Goal: Transaction & Acquisition: Download file/media

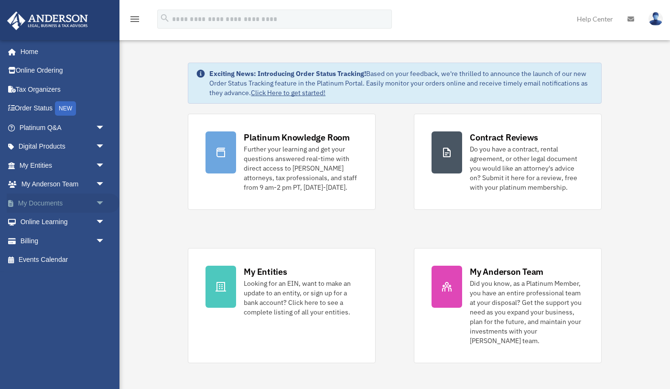
click at [101, 204] on span "arrow_drop_down" at bounding box center [105, 203] width 19 height 20
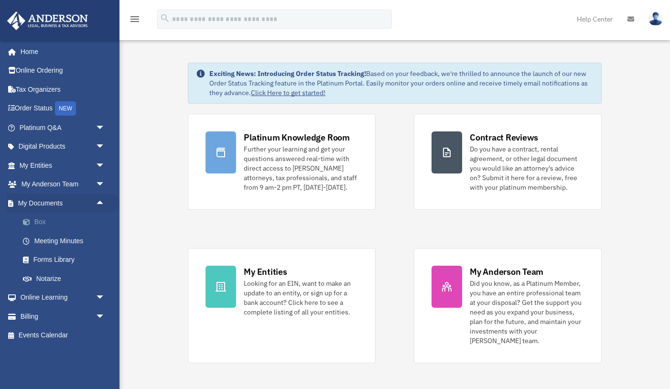
click at [79, 221] on link "Box" at bounding box center [66, 222] width 106 height 19
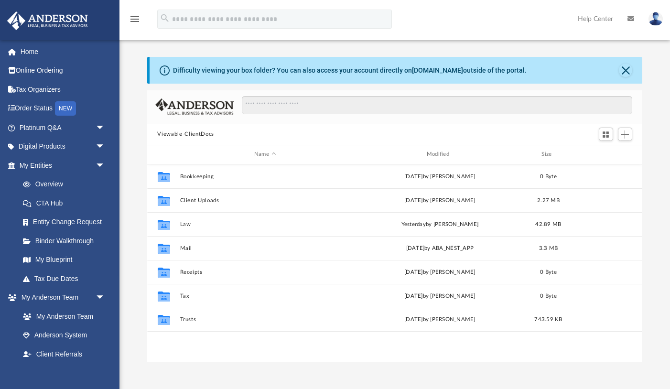
scroll to position [217, 495]
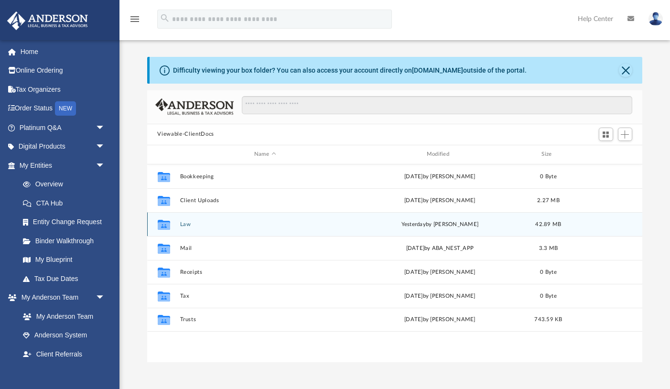
click at [178, 220] on div "Collaborated Folder Law [DATE] by [PERSON_NAME] 42.89 MB" at bounding box center [394, 224] width 495 height 24
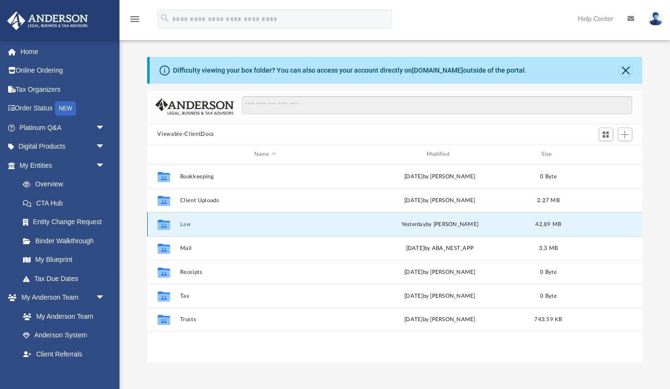
click at [182, 222] on button "Law" at bounding box center [265, 224] width 170 height 6
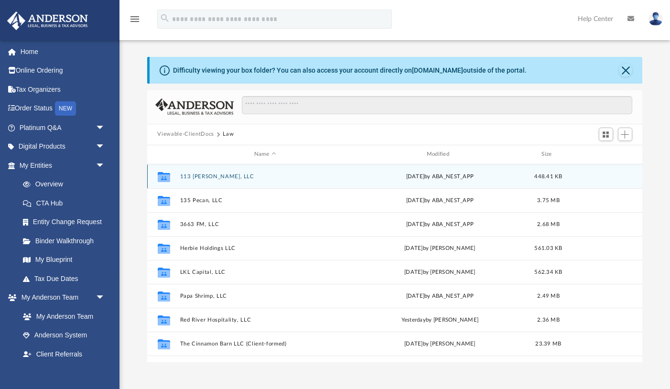
click at [214, 176] on button "113 [PERSON_NAME], LLC" at bounding box center [265, 176] width 170 height 6
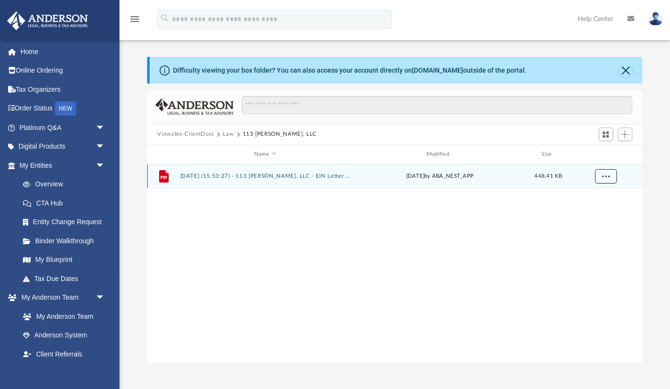
click at [612, 177] on button "More options" at bounding box center [605, 176] width 22 height 14
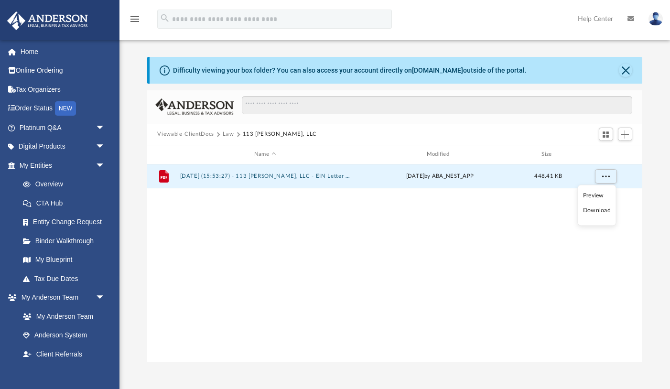
click at [590, 209] on li "Download" at bounding box center [597, 210] width 28 height 10
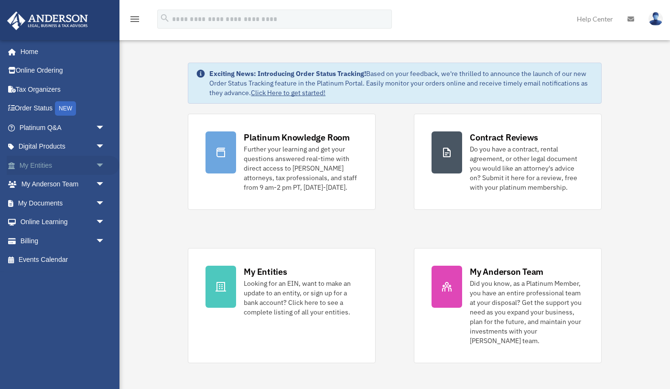
click at [99, 163] on span "arrow_drop_down" at bounding box center [105, 166] width 19 height 20
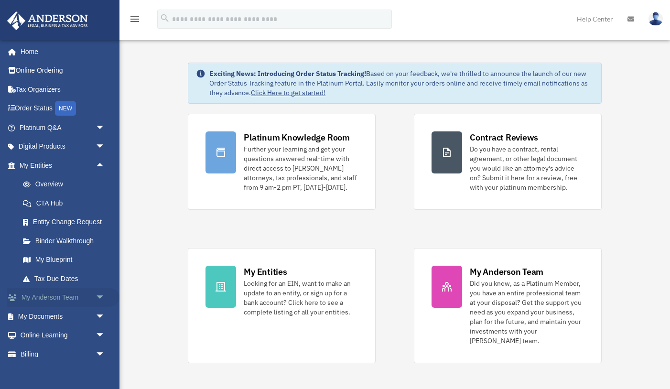
click at [98, 296] on span "arrow_drop_down" at bounding box center [105, 298] width 19 height 20
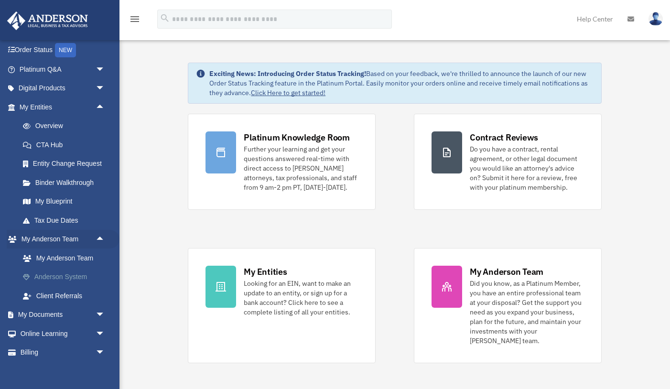
scroll to position [84, 0]
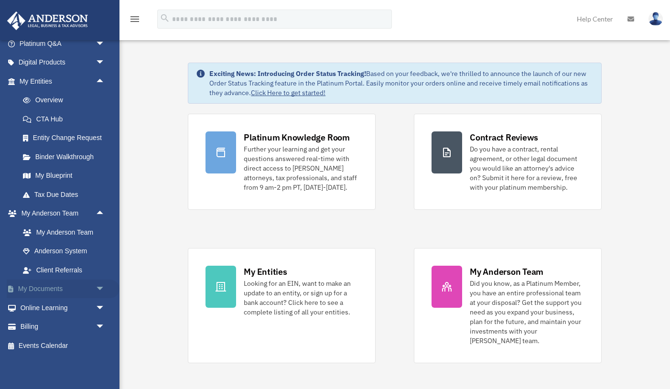
click at [101, 287] on span "arrow_drop_down" at bounding box center [105, 289] width 19 height 20
click at [50, 308] on link "Box" at bounding box center [66, 307] width 106 height 19
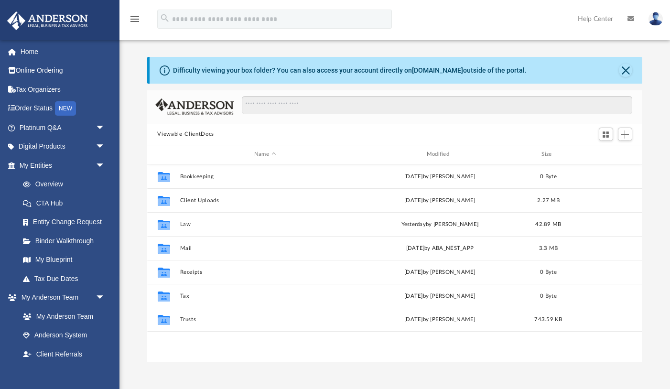
scroll to position [217, 495]
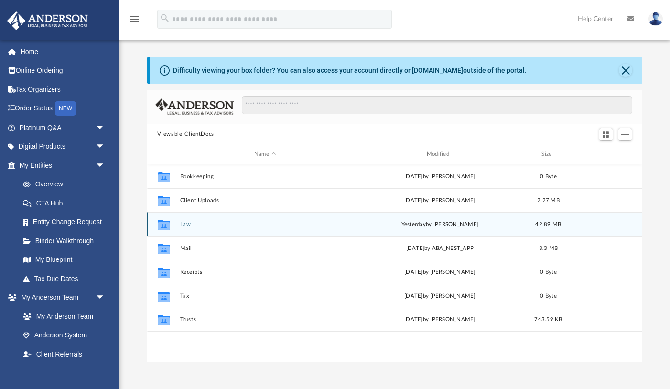
click at [187, 223] on button "Law" at bounding box center [265, 224] width 170 height 6
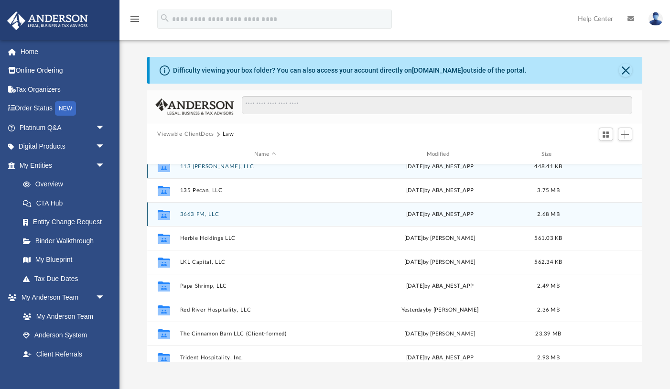
scroll to position [0, 0]
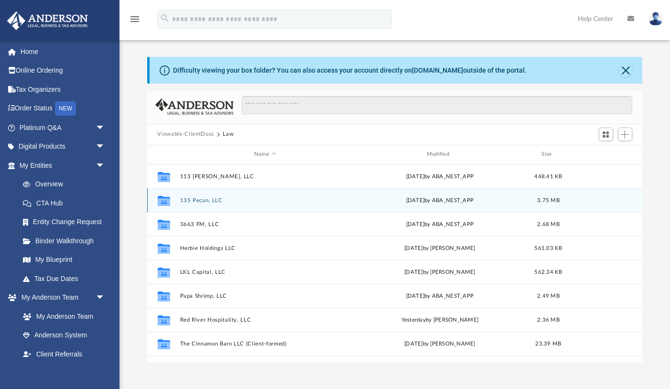
click at [209, 200] on button "135 Pecan, LLC" at bounding box center [265, 200] width 170 height 6
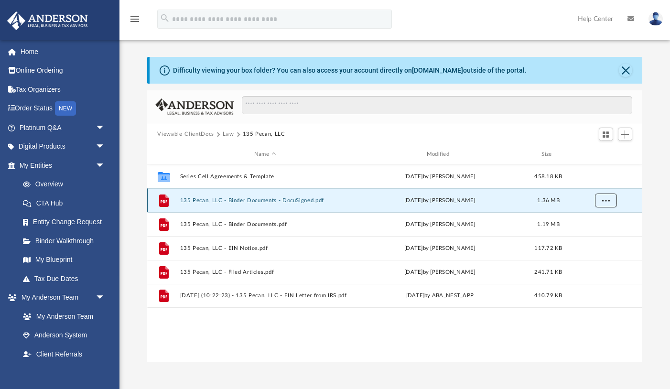
click at [604, 201] on span "More options" at bounding box center [605, 199] width 8 height 5
click at [599, 234] on li "Download" at bounding box center [597, 234] width 28 height 10
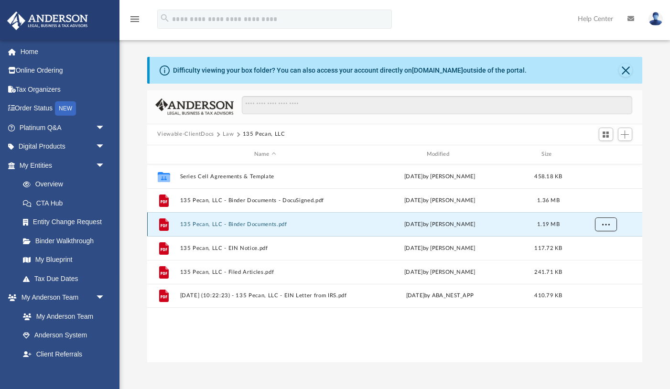
click at [605, 222] on span "More options" at bounding box center [605, 223] width 8 height 5
click at [602, 256] on li "Download" at bounding box center [597, 258] width 28 height 10
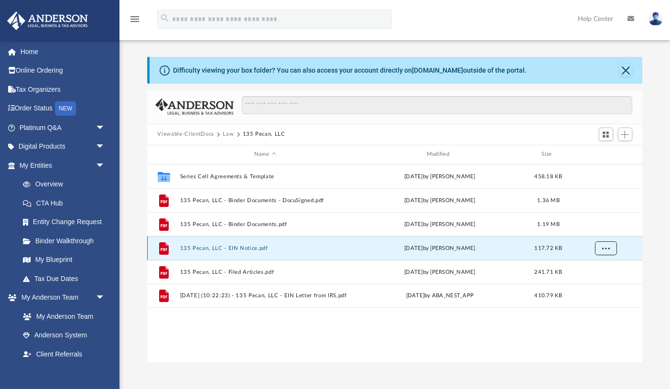
click at [606, 248] on span "More options" at bounding box center [605, 247] width 8 height 5
click at [600, 282] on li "Download" at bounding box center [597, 282] width 28 height 10
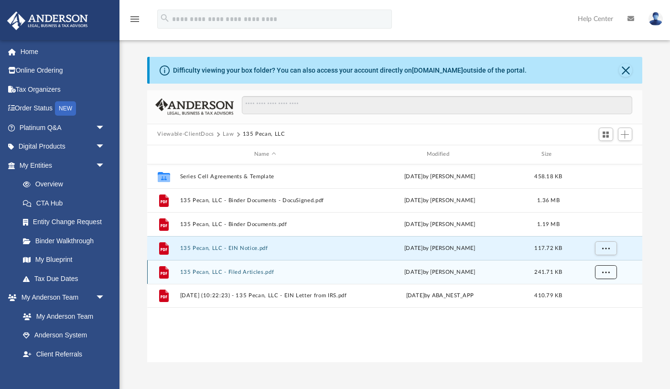
click at [606, 269] on span "More options" at bounding box center [605, 271] width 8 height 5
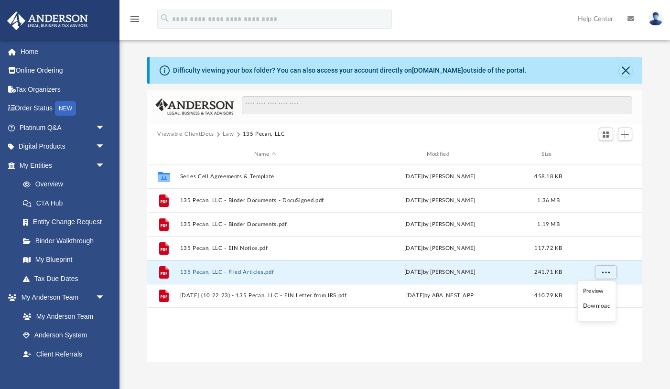
click at [600, 304] on li "Download" at bounding box center [597, 306] width 28 height 10
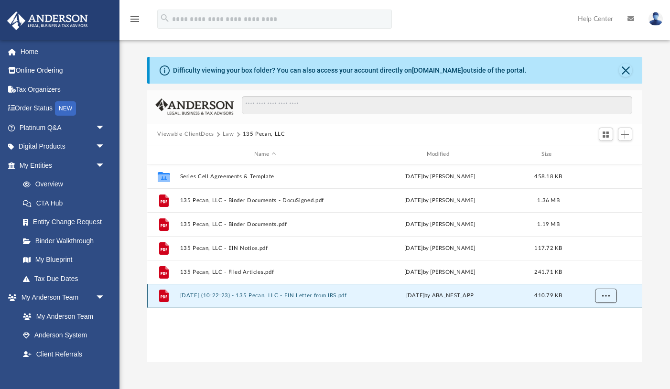
click at [605, 293] on span "More options" at bounding box center [605, 295] width 8 height 5
click at [598, 328] on li "Download" at bounding box center [597, 330] width 28 height 10
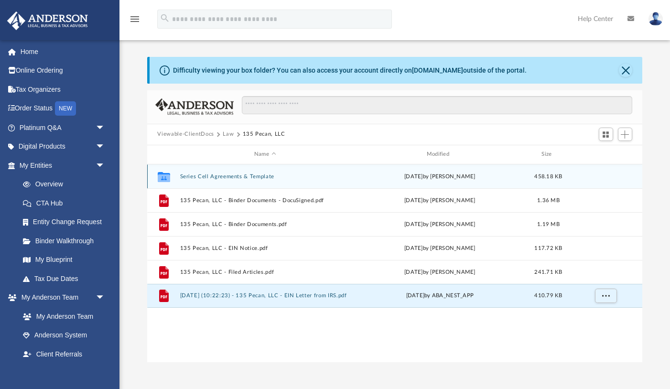
click at [225, 177] on button "Series Cell Agreements & Template" at bounding box center [265, 176] width 170 height 6
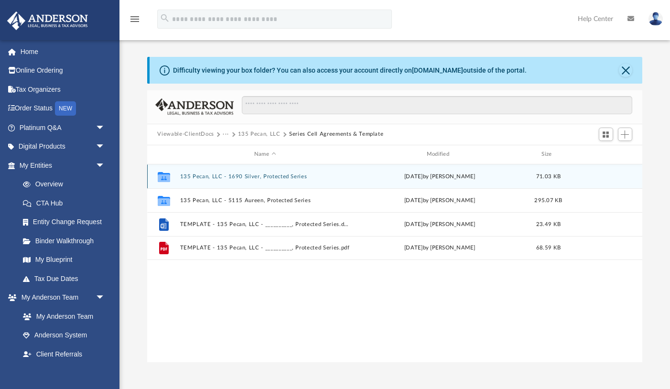
click at [277, 175] on button "135 Pecan, LLC - 1690 Silver, Protected Series" at bounding box center [265, 176] width 170 height 6
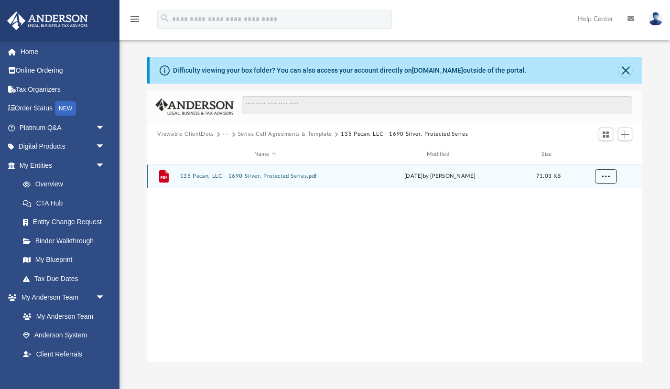
click at [604, 174] on span "More options" at bounding box center [605, 175] width 8 height 5
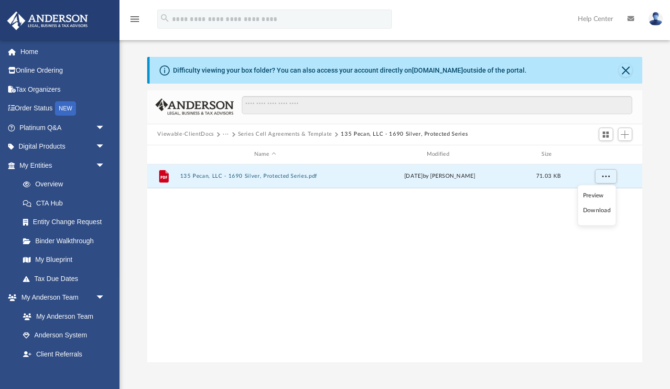
click at [597, 209] on li "Download" at bounding box center [597, 210] width 28 height 10
click at [256, 221] on div "File 135 Pecan, LLC - 1690 Silver, Protected Series.pdf Tue Mar 11 2025 by Skye…" at bounding box center [394, 263] width 495 height 198
click at [360, 134] on button "135 Pecan, LLC - 1690 Silver, Protected Series" at bounding box center [404, 134] width 127 height 9
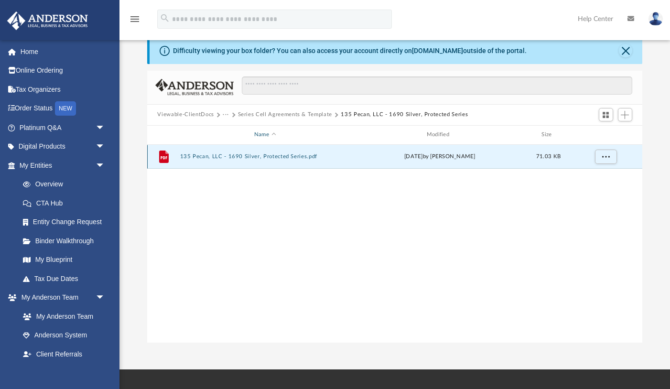
scroll to position [20, 0]
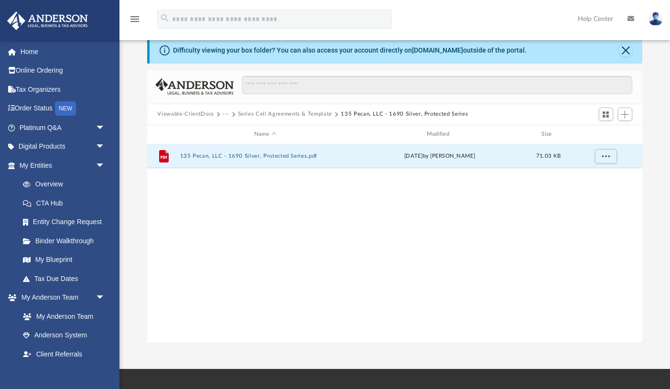
click at [300, 114] on button "Series Cell Agreements & Template" at bounding box center [285, 114] width 94 height 9
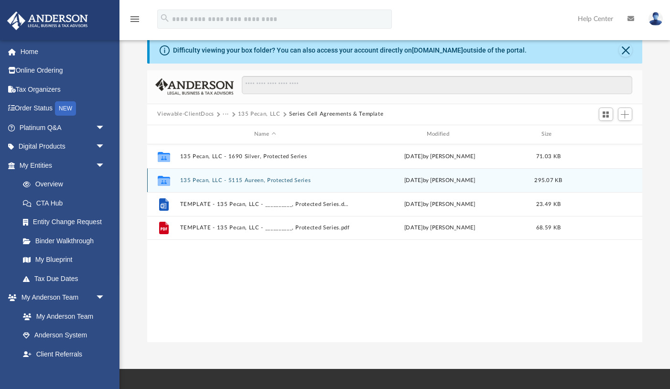
click at [261, 181] on button "135 Pecan, LLC - 5115 Aureen, Protected Series" at bounding box center [265, 180] width 170 height 6
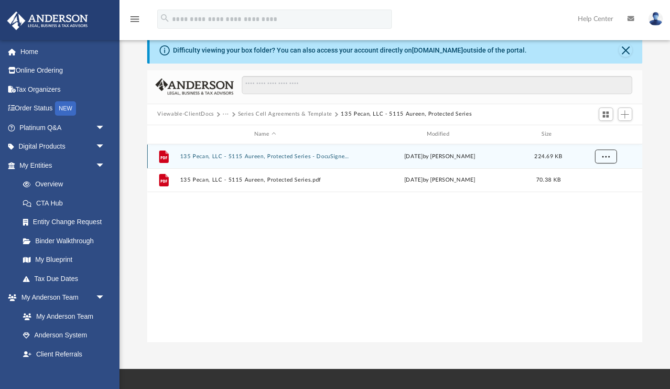
click at [607, 157] on span "More options" at bounding box center [605, 155] width 8 height 5
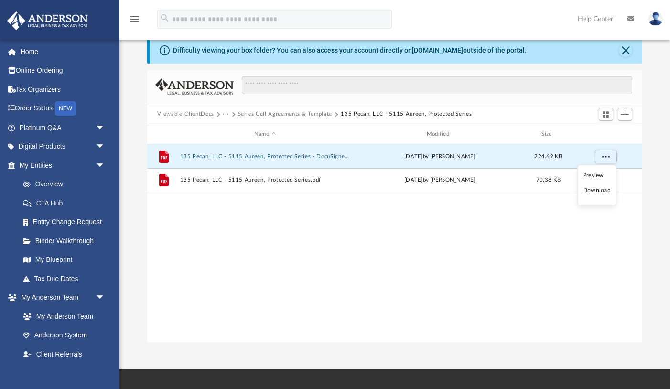
click at [594, 192] on li "Download" at bounding box center [597, 190] width 28 height 10
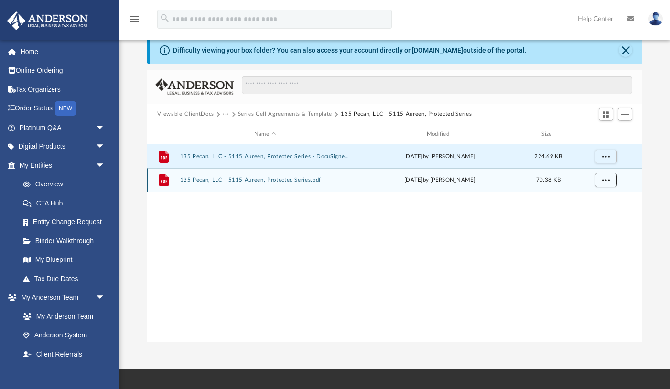
click at [604, 177] on span "More options" at bounding box center [605, 179] width 8 height 5
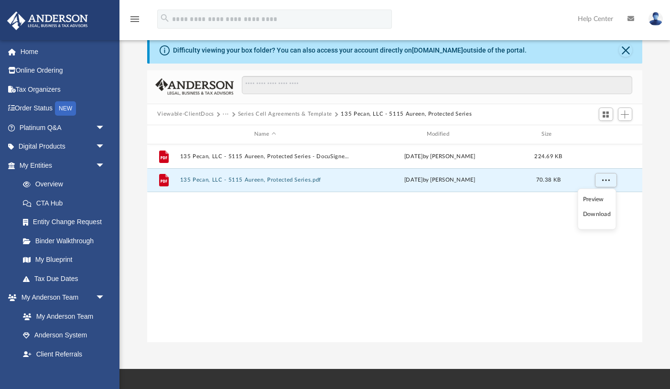
click at [601, 214] on li "Download" at bounding box center [597, 214] width 28 height 10
click at [312, 111] on button "Series Cell Agreements & Template" at bounding box center [285, 114] width 94 height 9
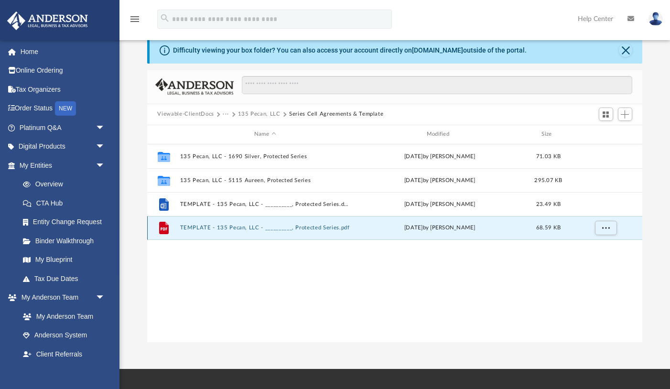
click at [243, 226] on button "TEMPLATE - 135 Pecan, LLC - __________, Protected Series.pdf" at bounding box center [265, 227] width 170 height 6
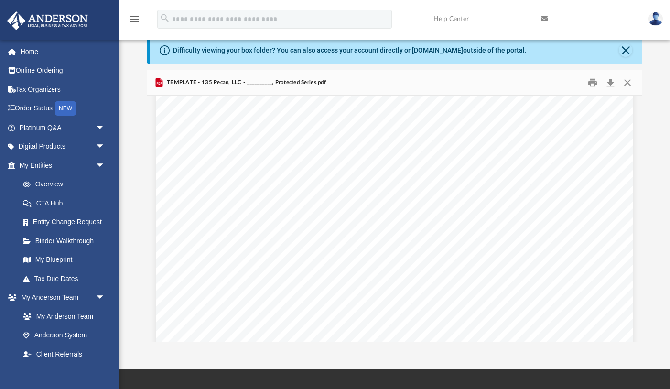
scroll to position [0, 0]
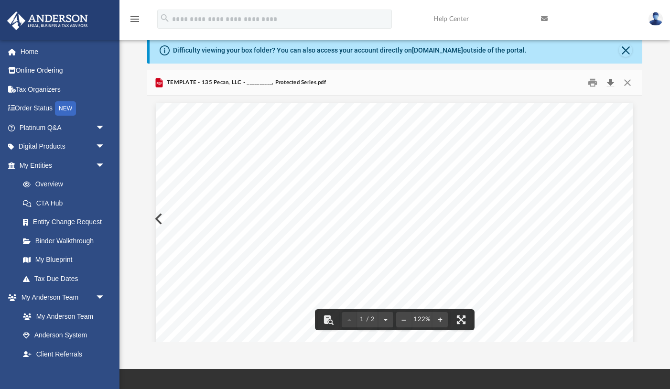
click at [613, 81] on button "Download" at bounding box center [610, 82] width 17 height 15
click at [625, 84] on button "Close" at bounding box center [626, 82] width 17 height 15
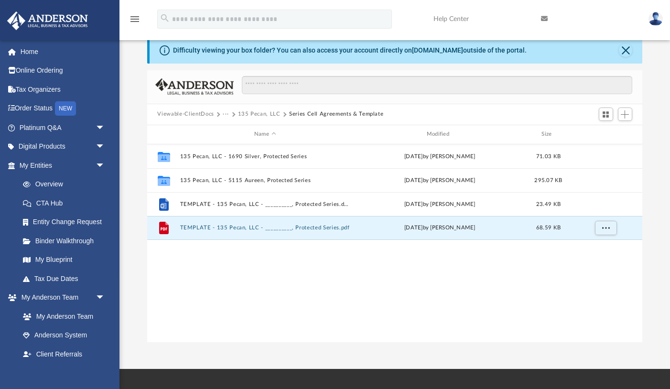
click at [248, 116] on button "135 Pecan, LLC" at bounding box center [259, 114] width 43 height 9
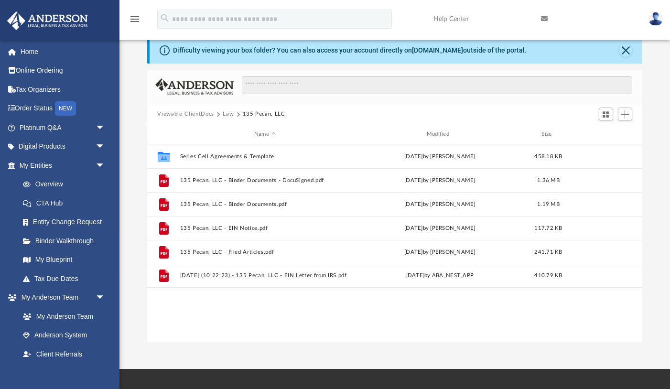
click at [226, 117] on button "Law" at bounding box center [228, 114] width 11 height 9
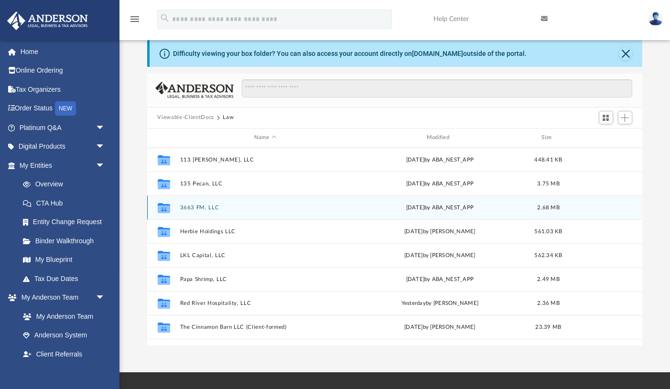
scroll to position [21, 0]
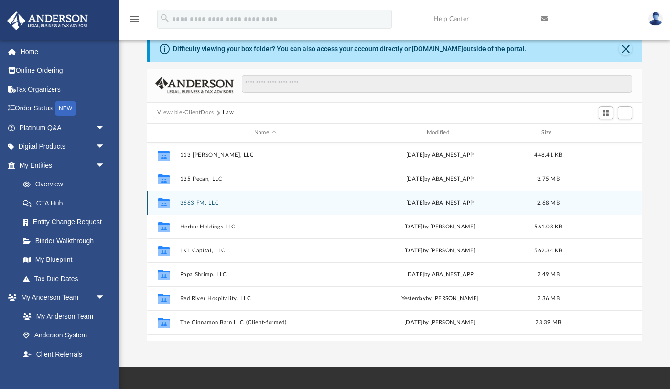
click at [202, 202] on button "3663 FM, LLC" at bounding box center [265, 203] width 170 height 6
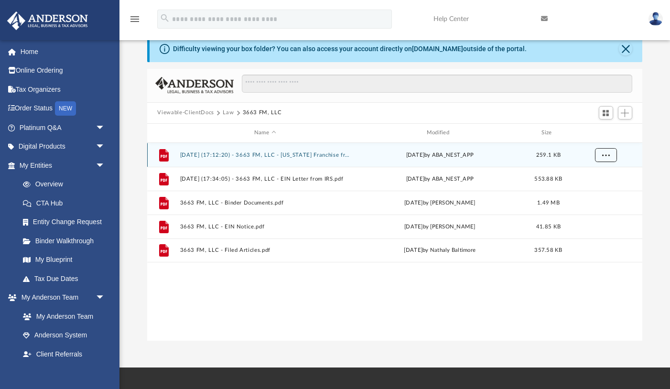
click at [611, 154] on button "More options" at bounding box center [605, 155] width 22 height 14
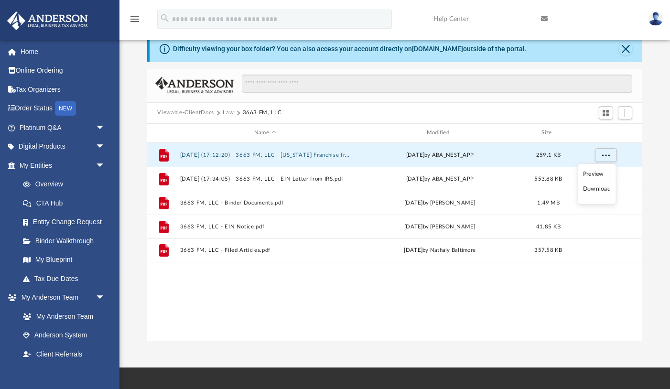
click at [595, 190] on li "Download" at bounding box center [597, 189] width 28 height 10
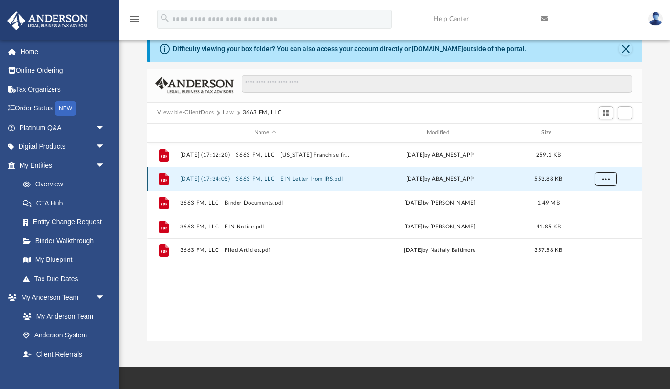
click at [604, 177] on span "More options" at bounding box center [605, 178] width 8 height 5
click at [600, 211] on li "Download" at bounding box center [597, 213] width 28 height 10
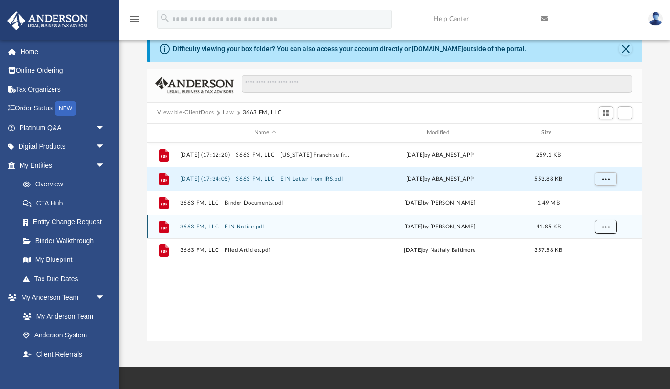
click at [602, 223] on span "More options" at bounding box center [605, 225] width 8 height 5
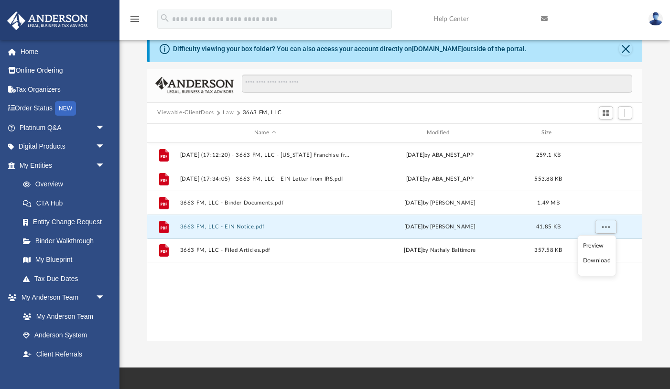
click at [600, 260] on li "Download" at bounding box center [597, 260] width 28 height 10
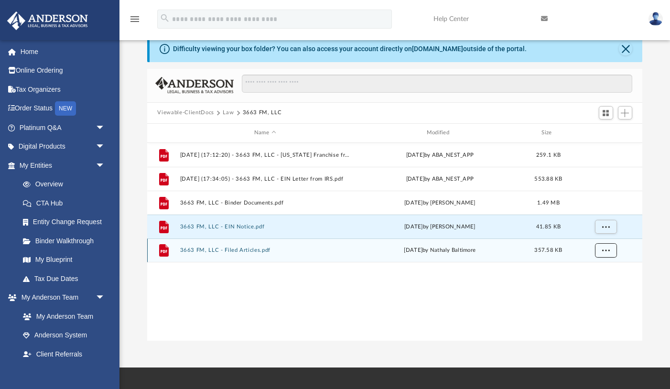
click at [607, 253] on button "More options" at bounding box center [605, 250] width 22 height 14
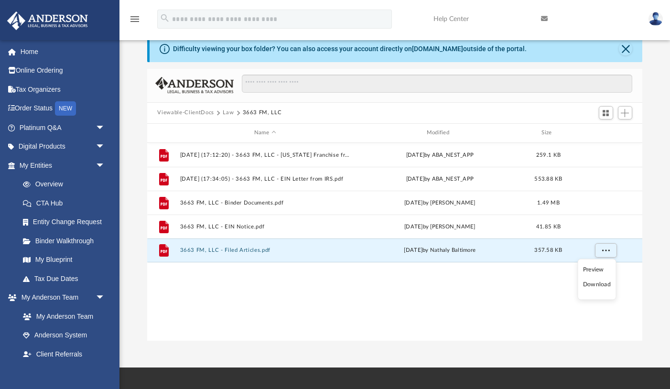
click at [601, 285] on li "Download" at bounding box center [597, 284] width 28 height 10
click at [515, 281] on div "File 2025.08.20 (17:12:20) - 3663 FM, LLC - Texas Franchise from Texas Comptrol…" at bounding box center [394, 242] width 495 height 198
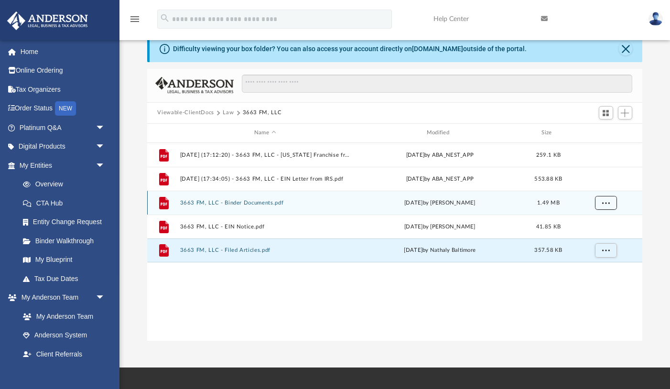
click at [611, 204] on button "More options" at bounding box center [605, 202] width 22 height 14
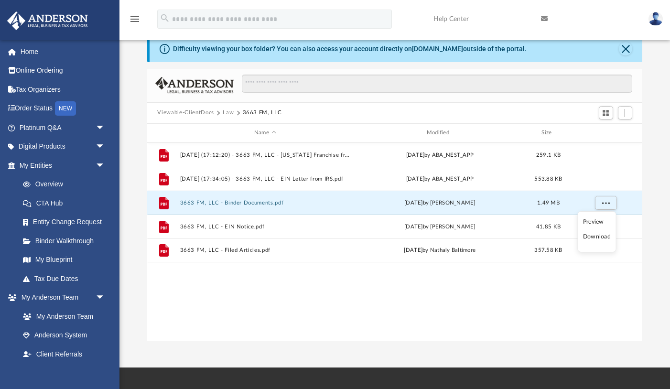
click at [593, 236] on li "Download" at bounding box center [597, 237] width 28 height 10
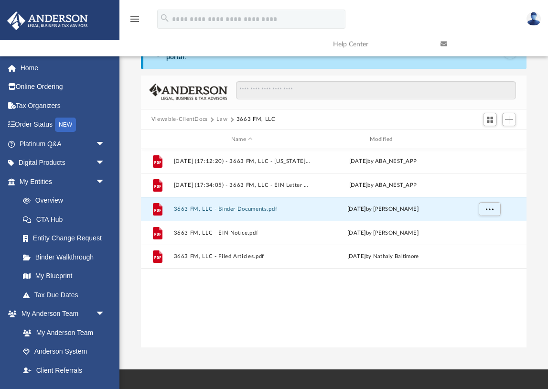
scroll to position [0, 0]
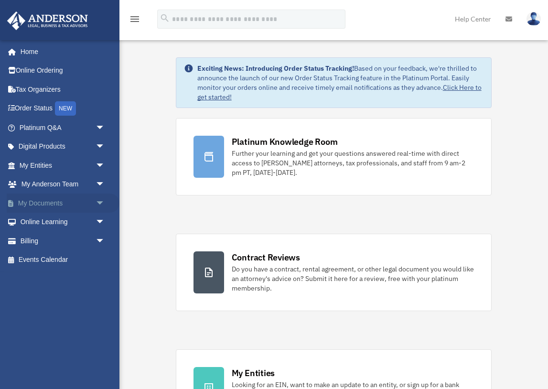
click at [96, 202] on span "arrow_drop_down" at bounding box center [105, 203] width 19 height 20
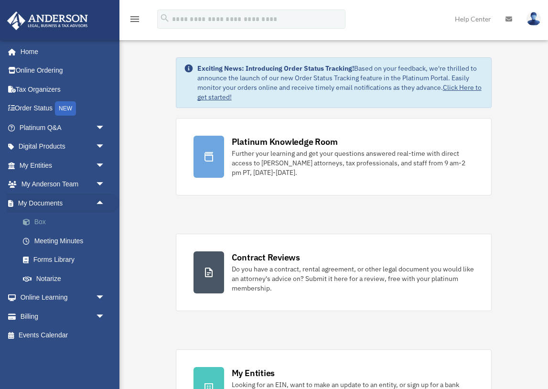
click at [59, 223] on link "Box" at bounding box center [66, 222] width 106 height 19
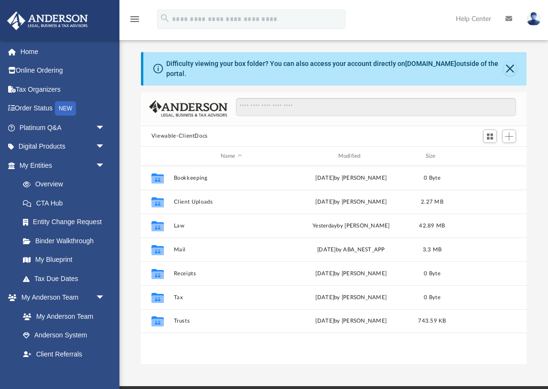
scroll to position [217, 385]
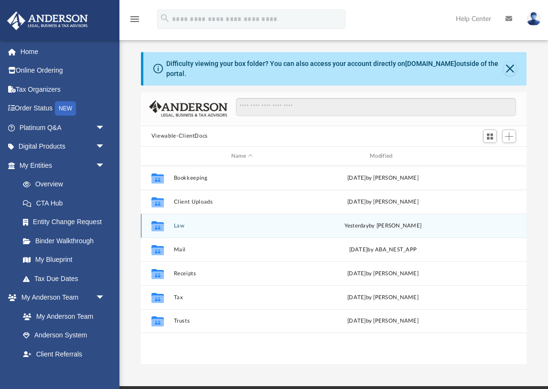
click at [182, 226] on button "Law" at bounding box center [241, 226] width 137 height 6
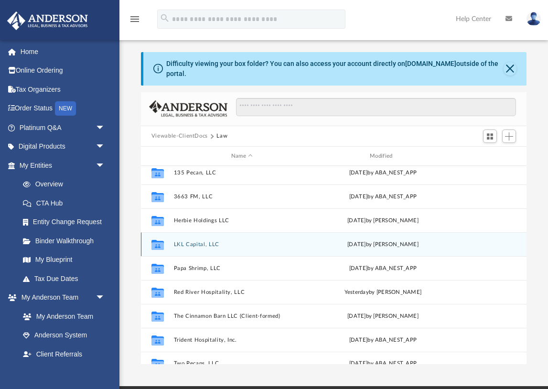
scroll to position [41, 0]
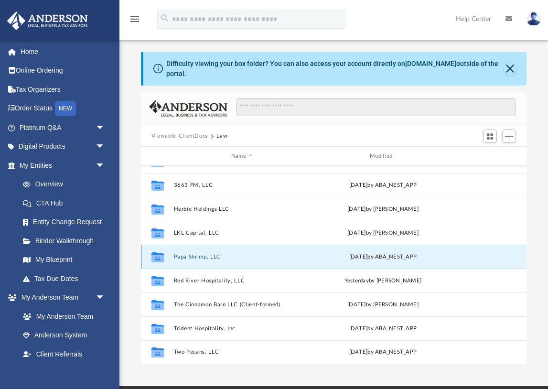
click at [214, 258] on button "Papa Shrimp, LLC" at bounding box center [241, 257] width 137 height 6
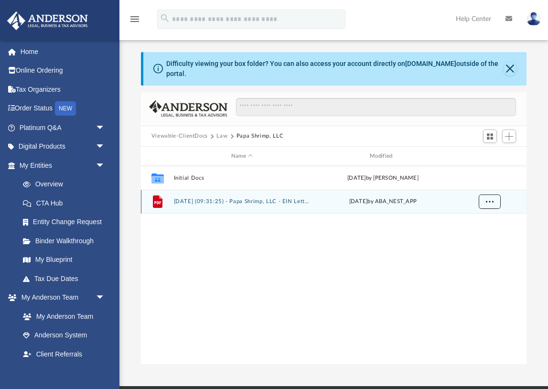
click at [490, 201] on span "More options" at bounding box center [489, 201] width 8 height 5
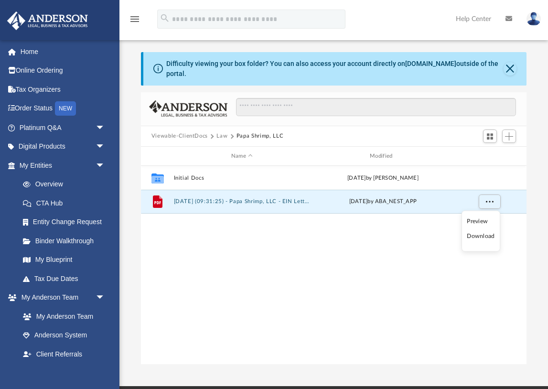
click at [481, 234] on li "Download" at bounding box center [481, 236] width 28 height 10
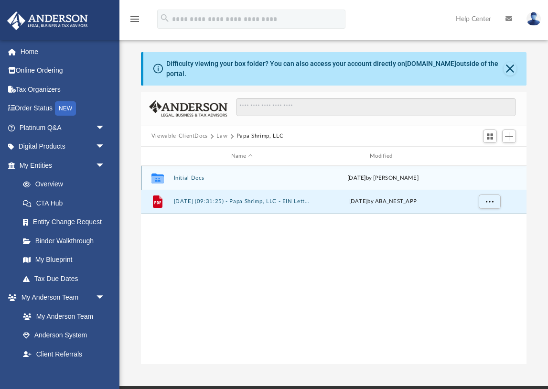
click at [192, 177] on button "Initial Docs" at bounding box center [241, 178] width 137 height 6
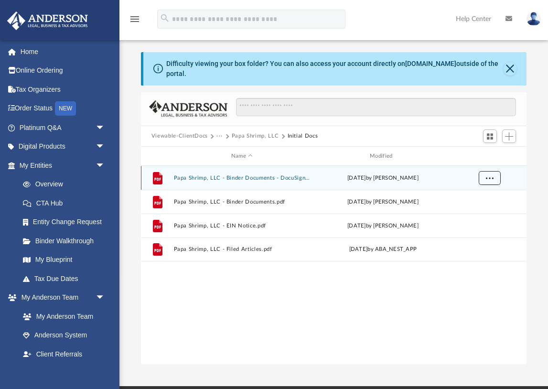
click at [490, 180] on span "More options" at bounding box center [489, 177] width 8 height 5
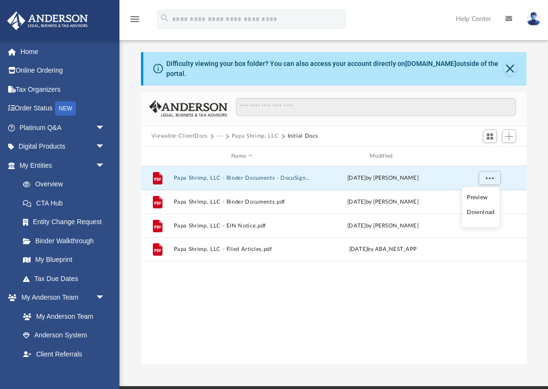
click at [484, 211] on li "Download" at bounding box center [481, 212] width 28 height 10
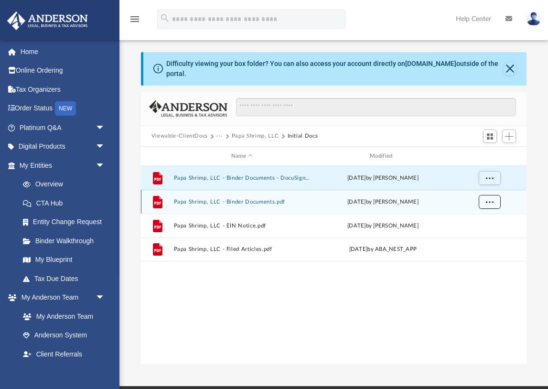
click at [489, 202] on span "More options" at bounding box center [489, 201] width 8 height 5
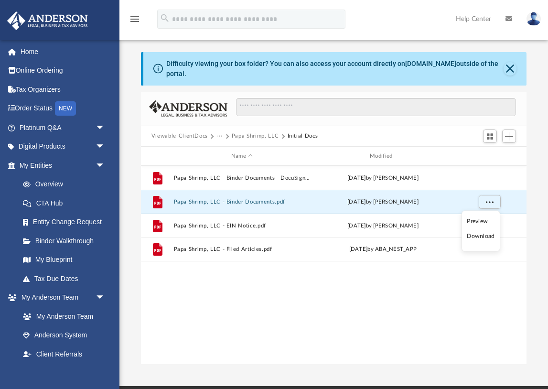
click at [489, 238] on li "Download" at bounding box center [481, 236] width 28 height 10
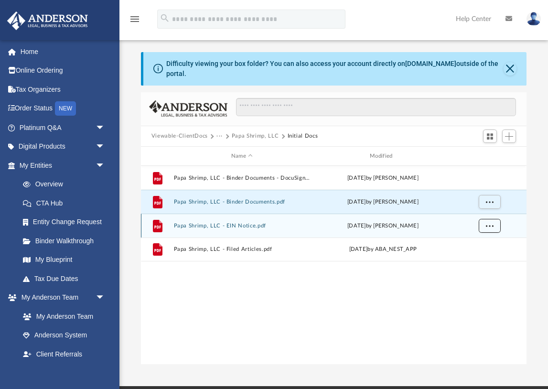
click at [495, 227] on button "More options" at bounding box center [489, 226] width 22 height 14
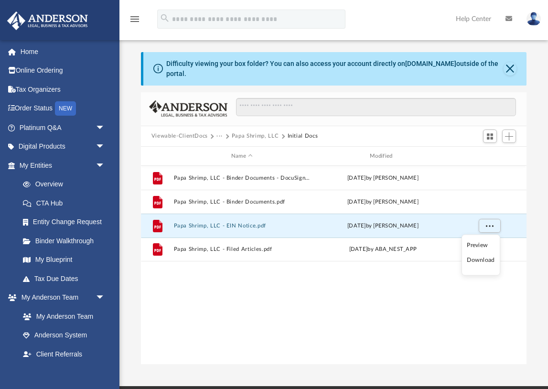
click at [489, 257] on li "Download" at bounding box center [481, 260] width 28 height 10
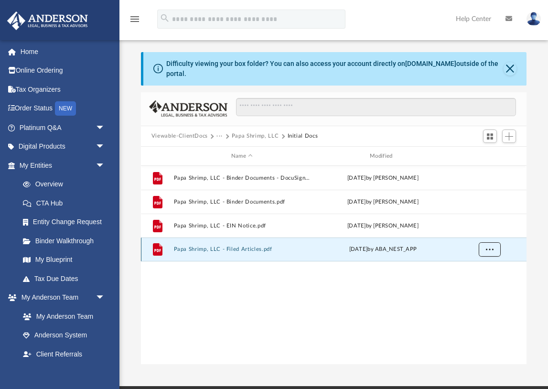
click at [492, 249] on span "More options" at bounding box center [489, 248] width 8 height 5
click at [488, 283] on li "Download" at bounding box center [481, 284] width 28 height 10
click at [220, 135] on button "···" at bounding box center [219, 136] width 6 height 9
click at [225, 149] on li "Law" at bounding box center [227, 153] width 11 height 10
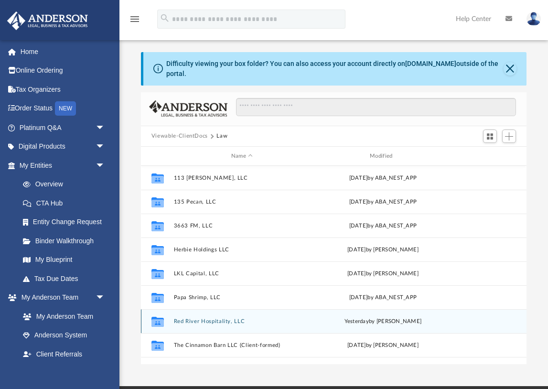
click at [196, 321] on button "Red River Hospitality, LLC" at bounding box center [241, 321] width 137 height 6
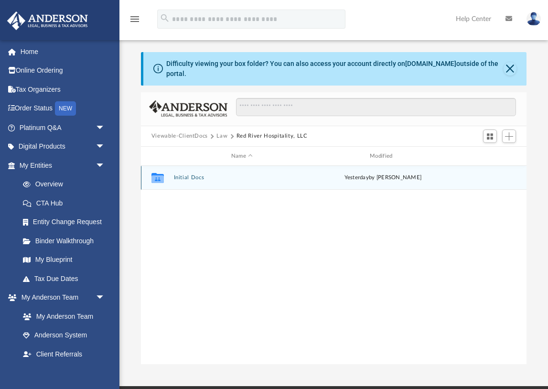
click at [185, 173] on div "Collaborated Folder Initial Docs yesterday by Mya Ford" at bounding box center [333, 178] width 385 height 24
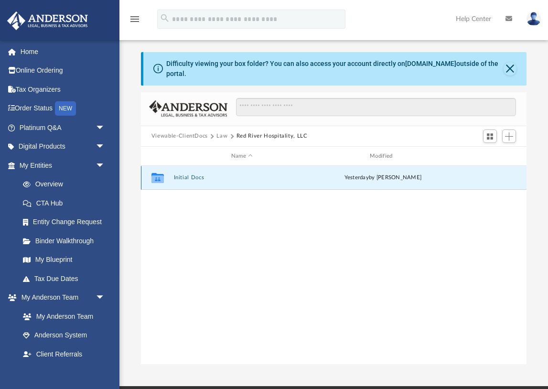
click at [185, 176] on button "Initial Docs" at bounding box center [241, 178] width 137 height 6
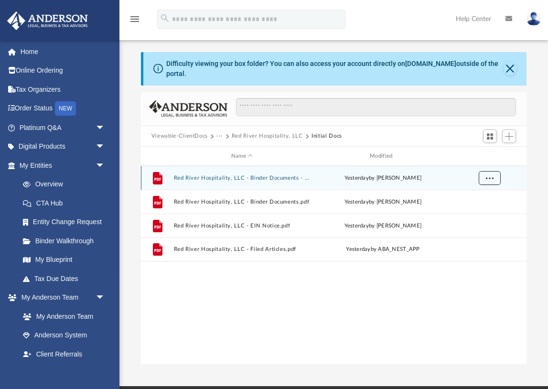
click at [493, 180] on button "More options" at bounding box center [489, 178] width 22 height 14
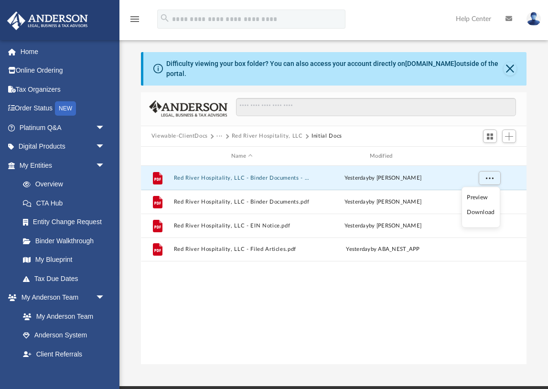
click at [479, 211] on li "Download" at bounding box center [481, 212] width 28 height 10
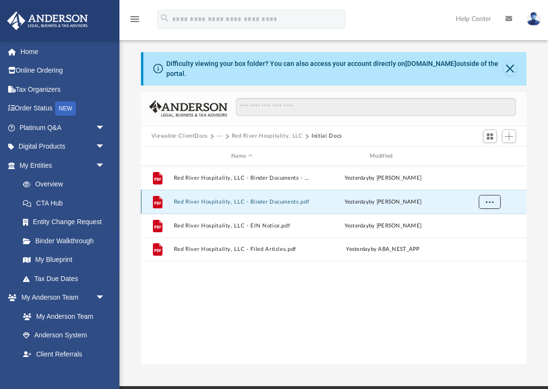
click at [490, 202] on span "More options" at bounding box center [489, 201] width 8 height 5
click at [486, 234] on li "Download" at bounding box center [481, 236] width 28 height 10
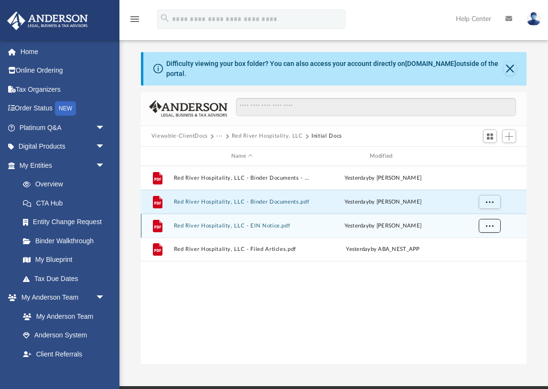
click at [492, 223] on span "More options" at bounding box center [489, 225] width 8 height 5
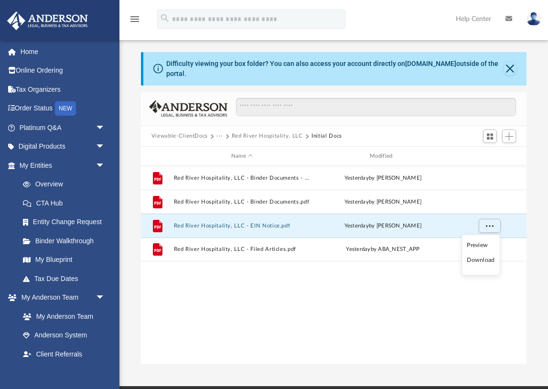
click at [484, 259] on li "Download" at bounding box center [481, 260] width 28 height 10
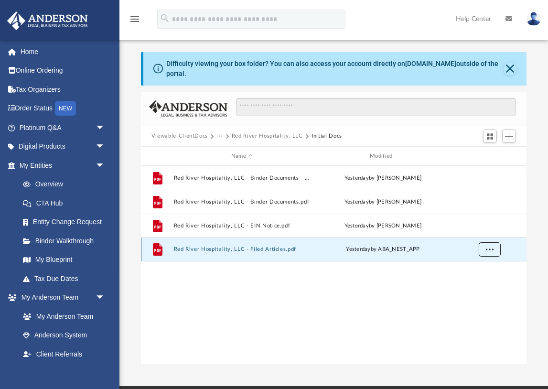
click at [490, 249] on span "More options" at bounding box center [489, 248] width 8 height 5
click at [484, 283] on li "Download" at bounding box center [481, 284] width 28 height 10
click at [219, 136] on button "···" at bounding box center [219, 136] width 6 height 9
click at [272, 250] on button "Red River Hospitality, LLC - Filed Articles.pdf" at bounding box center [241, 249] width 137 height 6
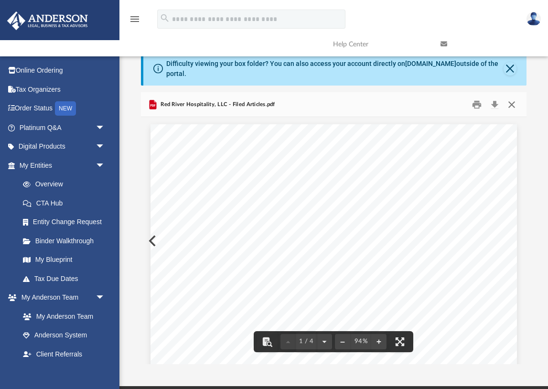
click at [509, 103] on button "Close" at bounding box center [511, 104] width 17 height 15
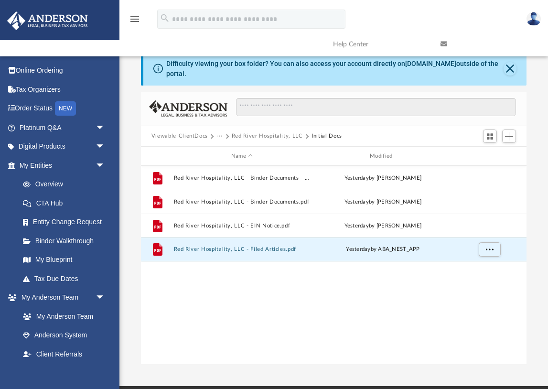
click at [258, 137] on button "Red River Hospitality, LLC" at bounding box center [267, 136] width 71 height 9
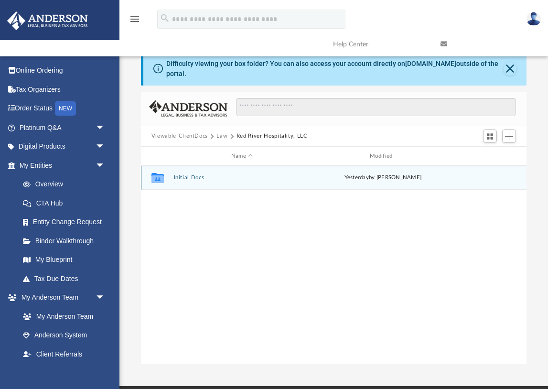
click at [180, 176] on button "Initial Docs" at bounding box center [241, 178] width 137 height 6
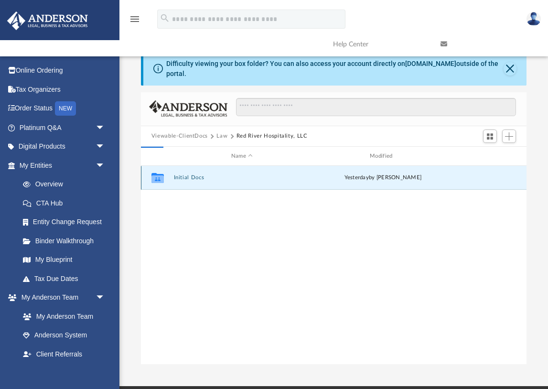
click at [223, 136] on div "Viewable-ClientDocs Law Red River Hospitality, LLC" at bounding box center [233, 136] width 164 height 9
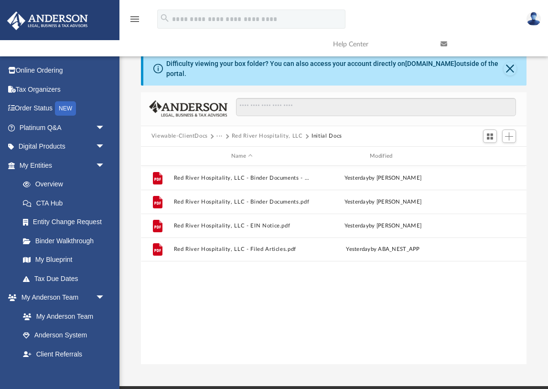
click at [219, 136] on button "···" at bounding box center [219, 136] width 6 height 9
click at [225, 151] on li "Law" at bounding box center [227, 153] width 11 height 10
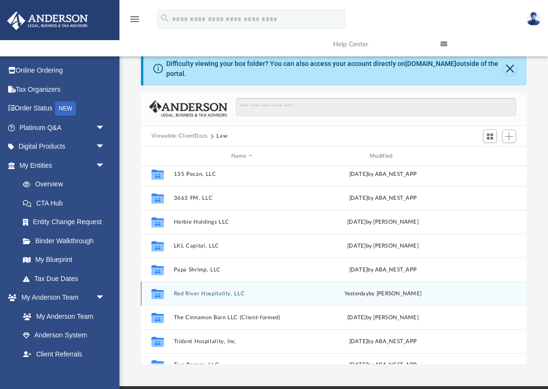
scroll to position [41, 0]
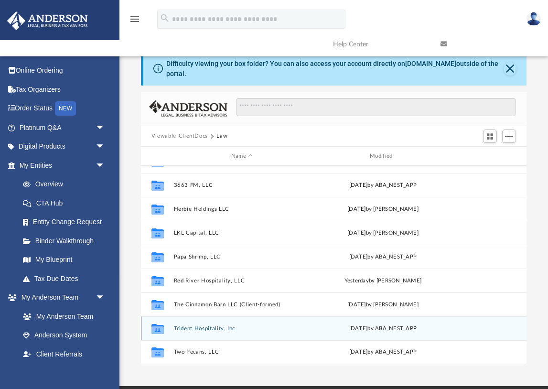
click at [187, 327] on button "Trident Hospitality, Inc." at bounding box center [241, 328] width 137 height 6
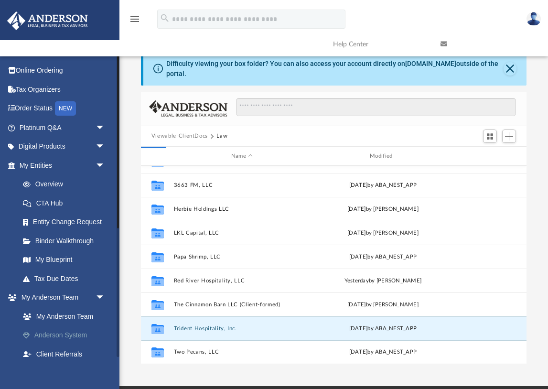
scroll to position [0, 0]
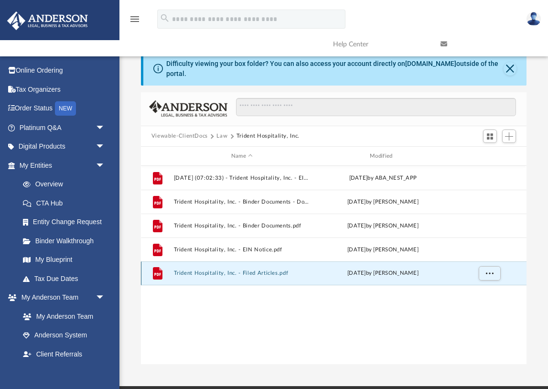
click at [262, 275] on button "Trident Hospitality, Inc. - Filed Articles.pdf" at bounding box center [241, 273] width 137 height 6
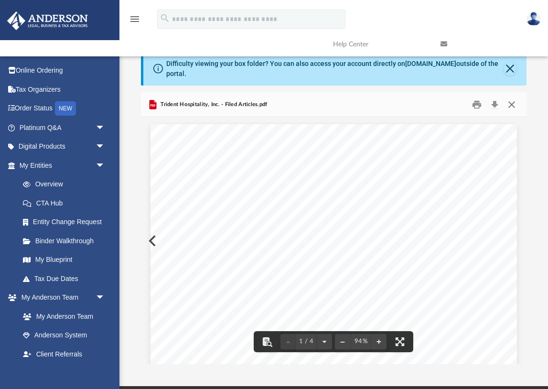
click at [513, 103] on button "Close" at bounding box center [511, 104] width 17 height 15
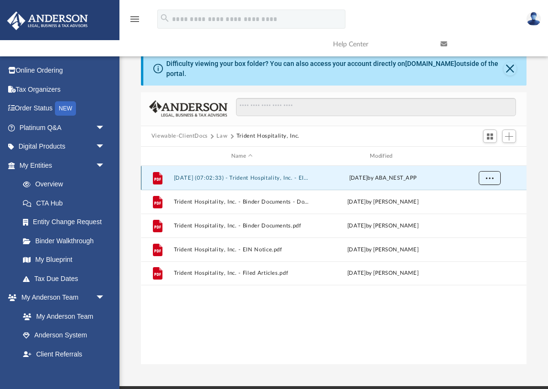
click at [488, 178] on span "More options" at bounding box center [489, 177] width 8 height 5
click at [472, 211] on li "Download" at bounding box center [481, 212] width 28 height 10
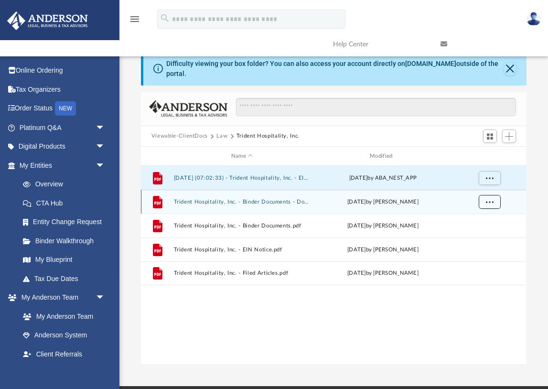
click at [485, 198] on button "More options" at bounding box center [489, 202] width 22 height 14
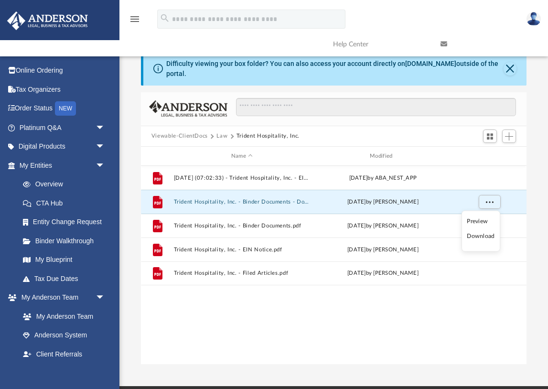
click at [482, 234] on li "Download" at bounding box center [481, 236] width 28 height 10
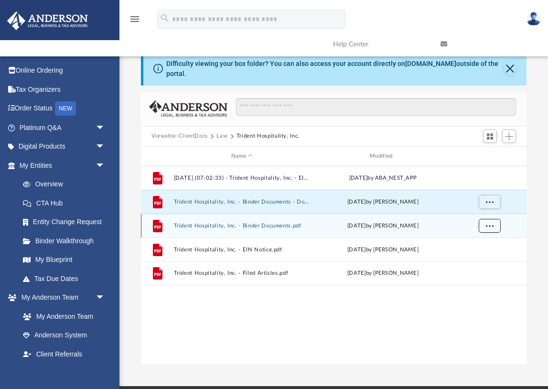
click at [491, 226] on span "More options" at bounding box center [489, 225] width 8 height 5
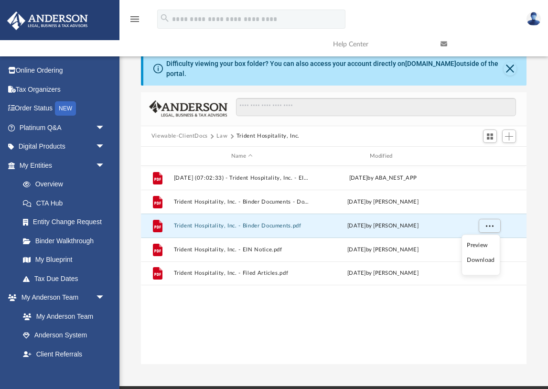
click at [488, 258] on li "Download" at bounding box center [481, 260] width 28 height 10
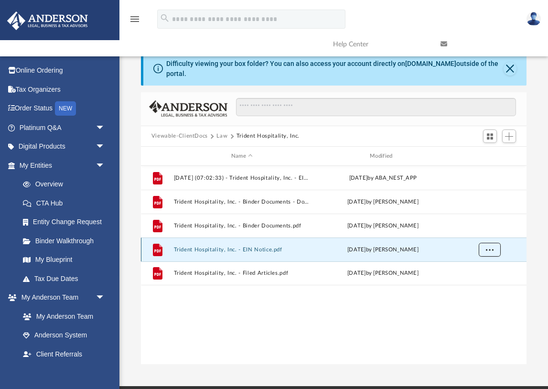
click at [490, 252] on span "More options" at bounding box center [489, 249] width 8 height 5
click at [491, 282] on li "Download" at bounding box center [481, 284] width 28 height 10
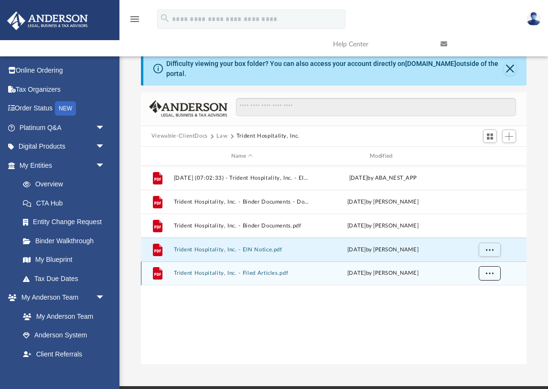
click at [491, 277] on button "More options" at bounding box center [489, 273] width 22 height 14
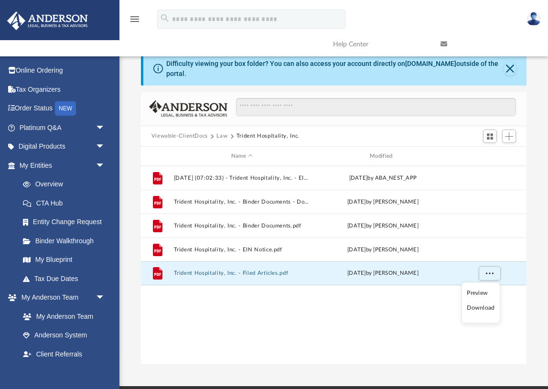
click at [486, 309] on li "Download" at bounding box center [481, 308] width 28 height 10
